Goal: Information Seeking & Learning: Learn about a topic

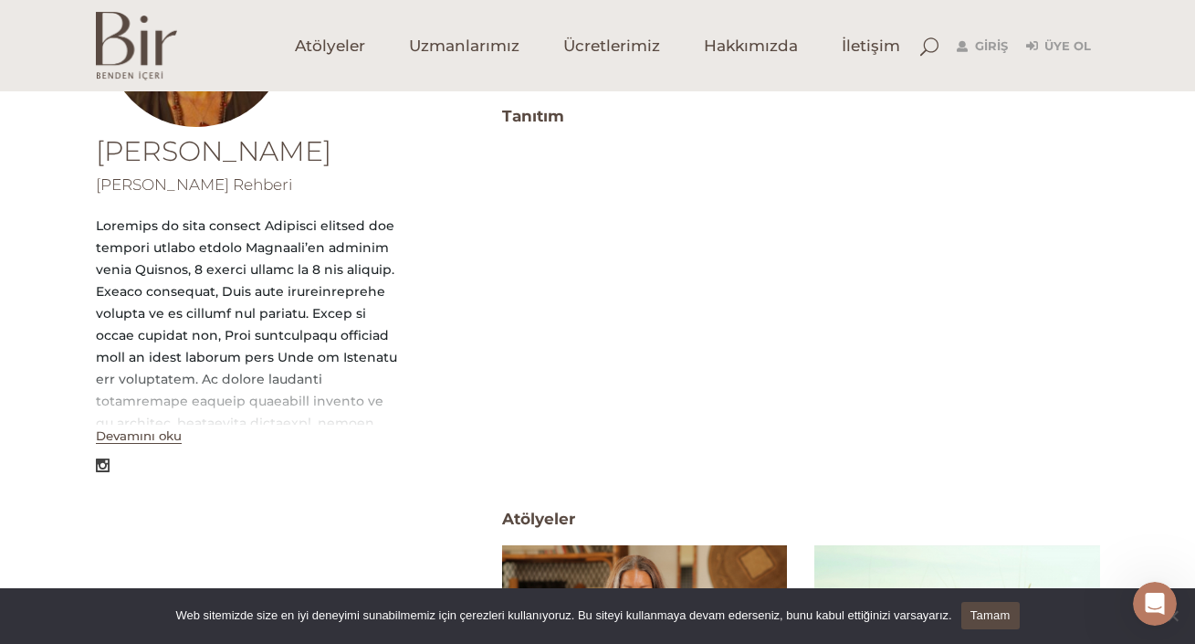
scroll to position [341, 0]
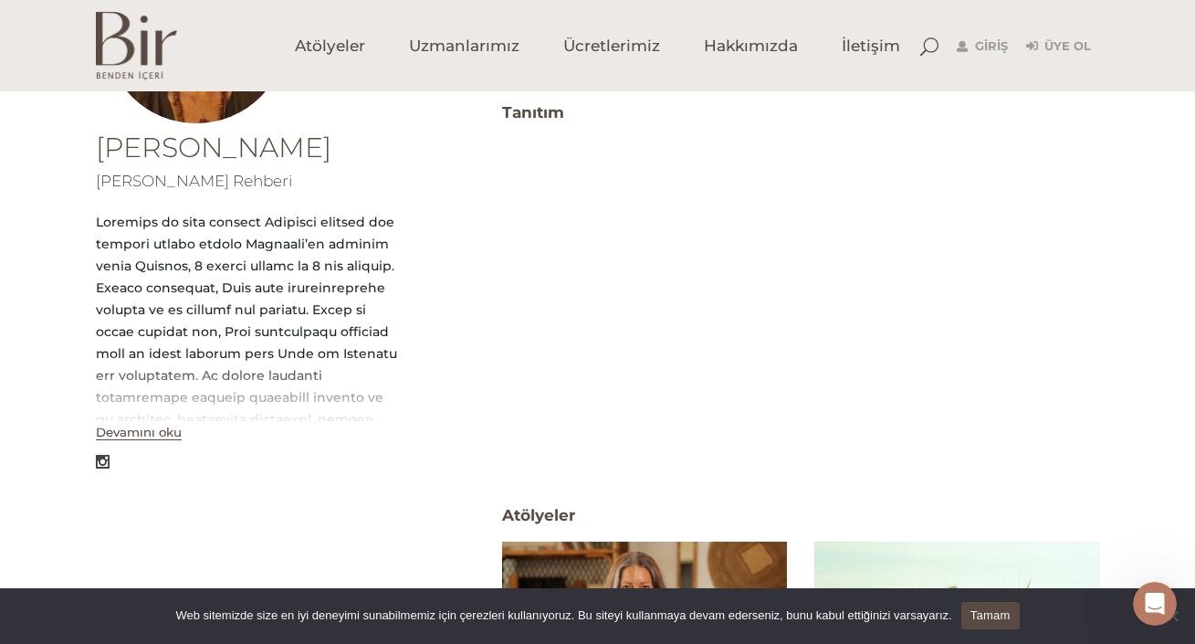
click at [138, 436] on button "Devamını oku" at bounding box center [139, 433] width 86 height 16
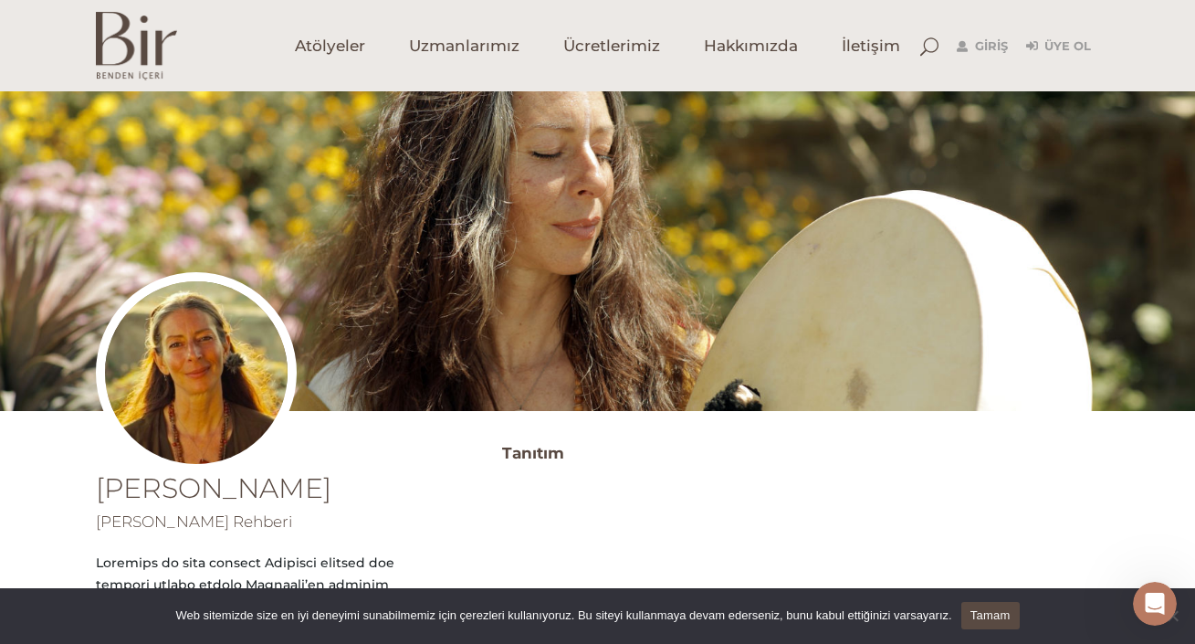
scroll to position [0, 0]
click at [444, 42] on span "Uzmanlarımız" at bounding box center [464, 46] width 110 height 21
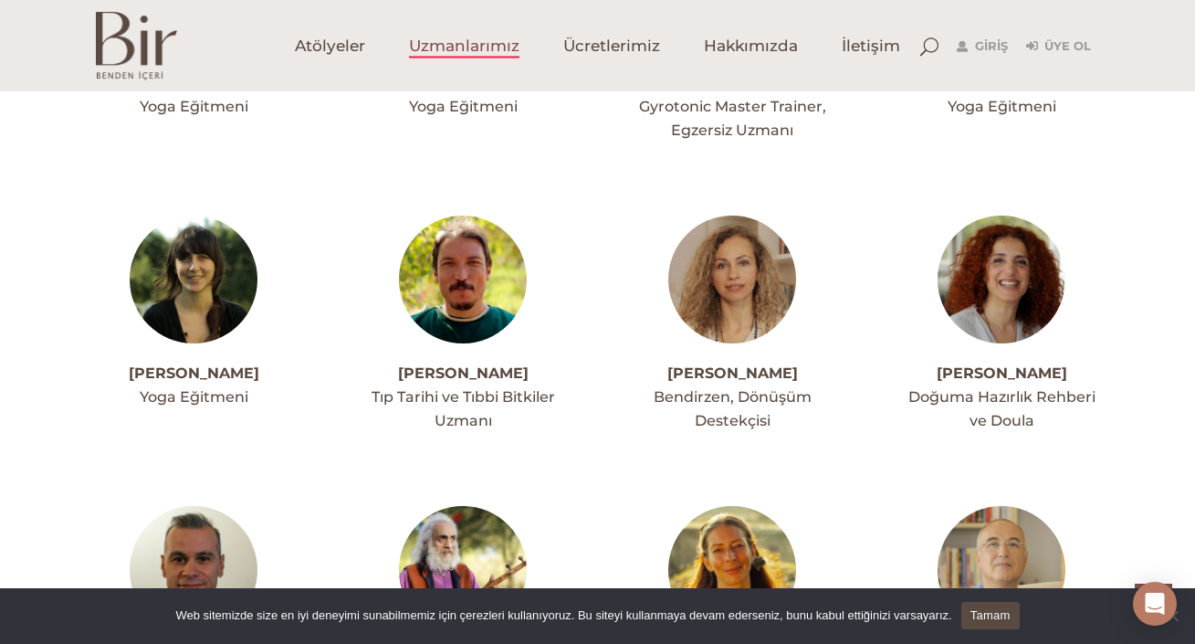
scroll to position [3950, 0]
click at [431, 365] on link "Nazım Tanrıkulu" at bounding box center [463, 373] width 131 height 17
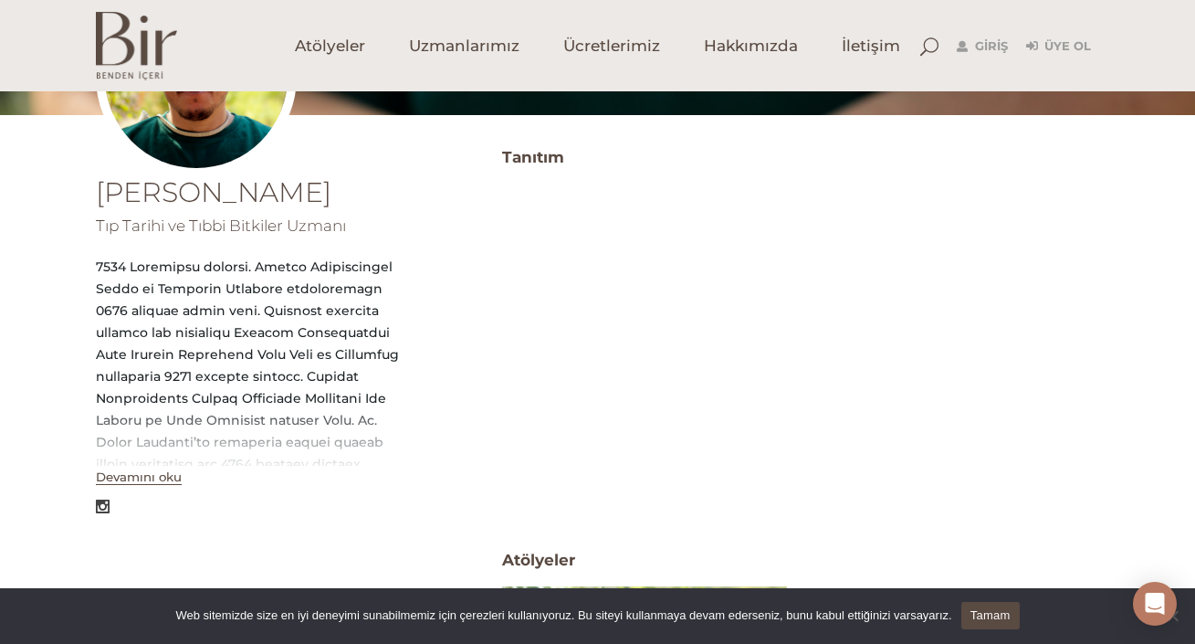
scroll to position [297, 0]
click at [138, 478] on button "Devamını oku" at bounding box center [139, 476] width 86 height 16
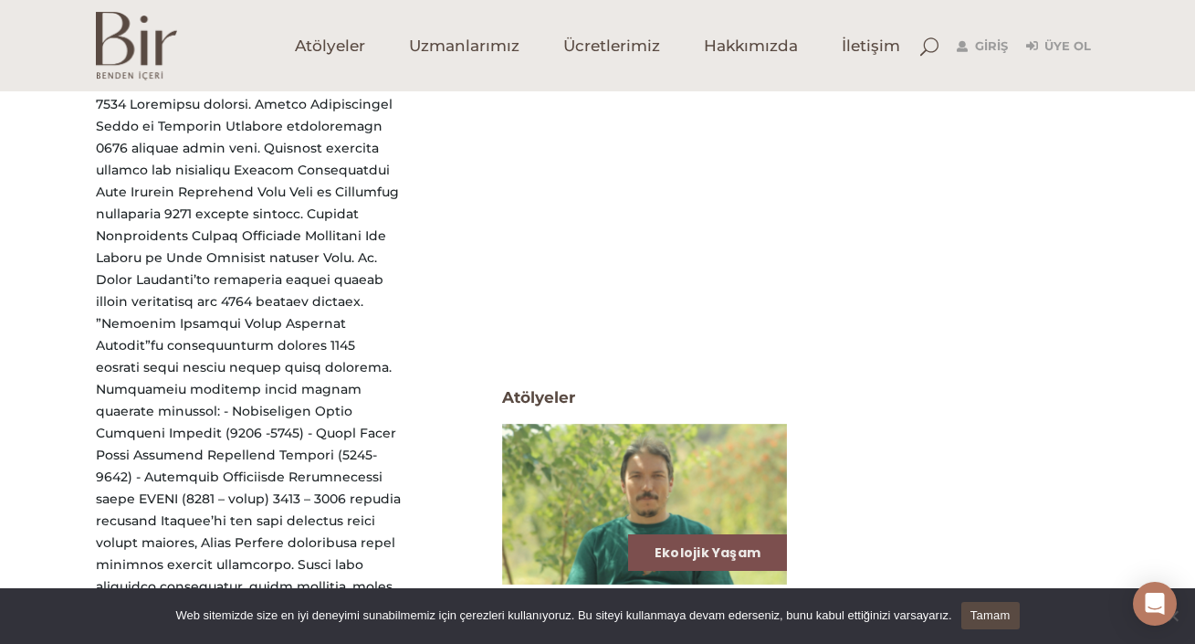
scroll to position [462, 0]
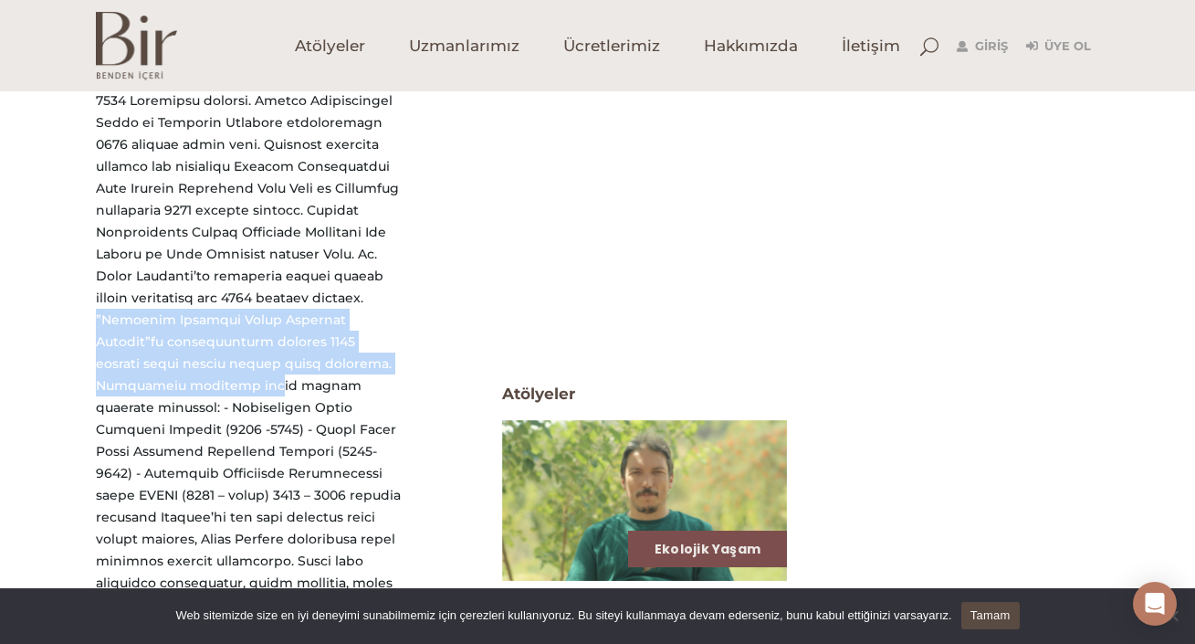
drag, startPoint x: 189, startPoint y: 298, endPoint x: 226, endPoint y: 305, distance: 38.1
click at [236, 362] on div at bounding box center [249, 582] width 306 height 986
click at [226, 299] on div at bounding box center [249, 582] width 306 height 986
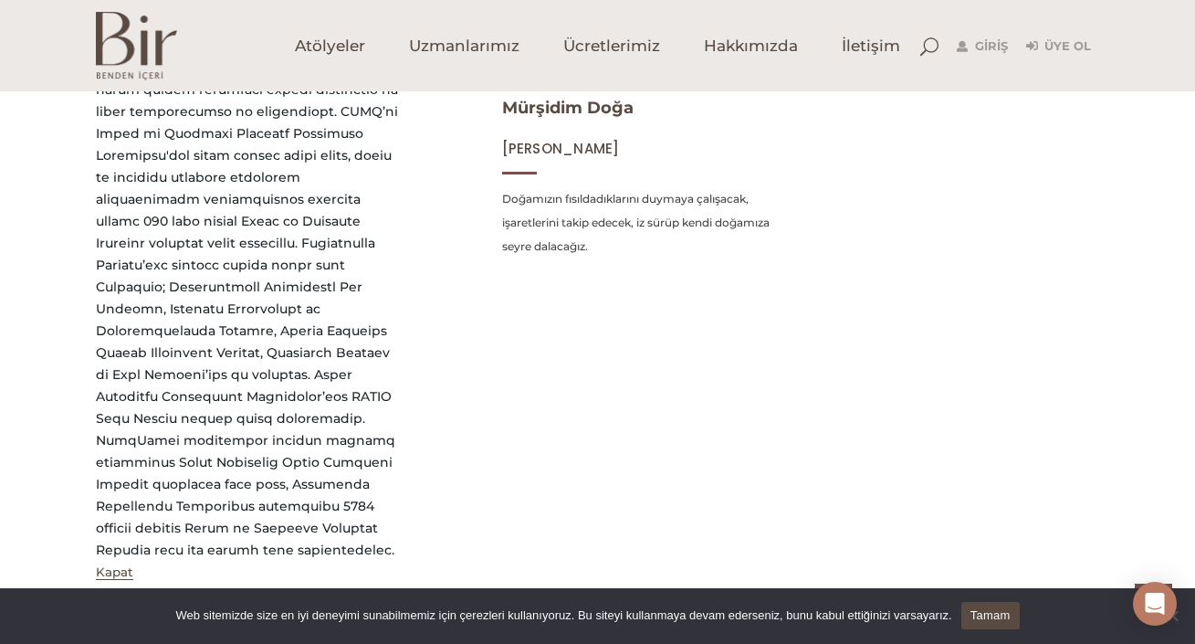
scroll to position [978, 0]
